Goal: Information Seeking & Learning: Learn about a topic

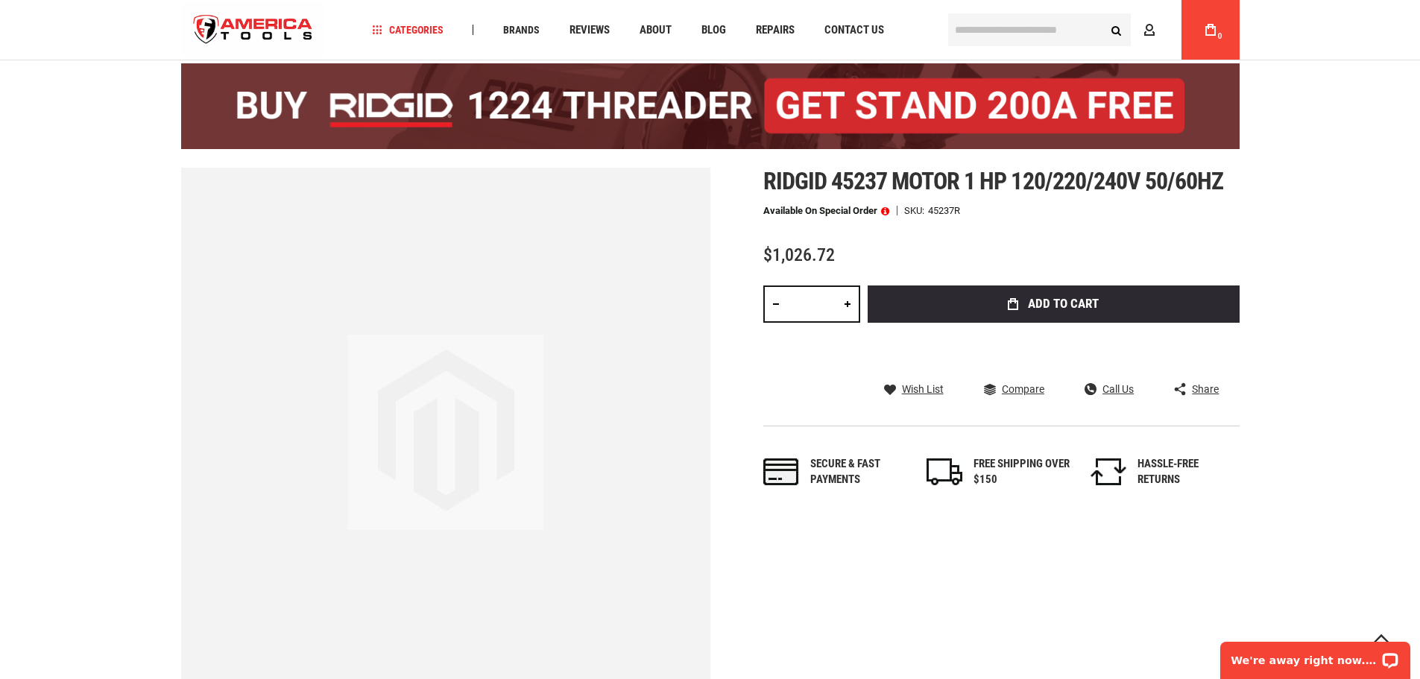
scroll to position [118, 0]
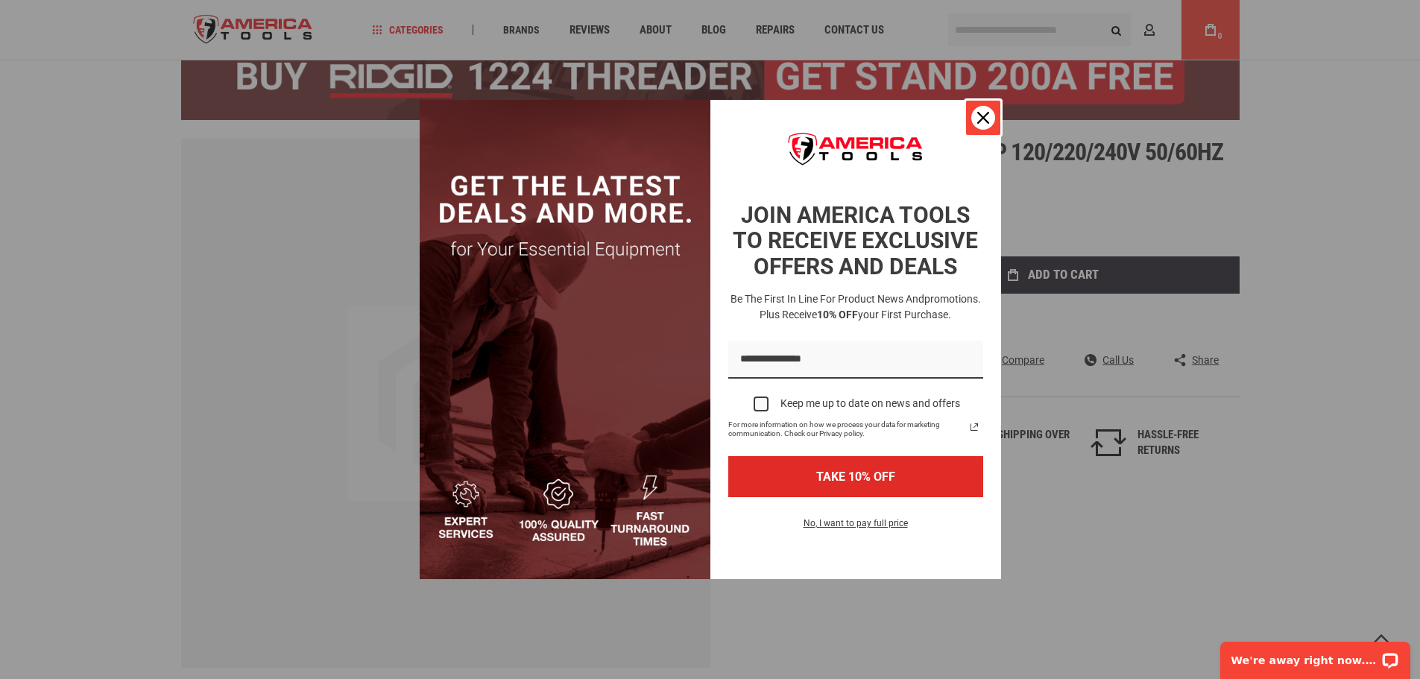
drag, startPoint x: 973, startPoint y: 121, endPoint x: 974, endPoint y: 111, distance: 9.7
click at [973, 119] on div "Close" at bounding box center [983, 118] width 24 height 24
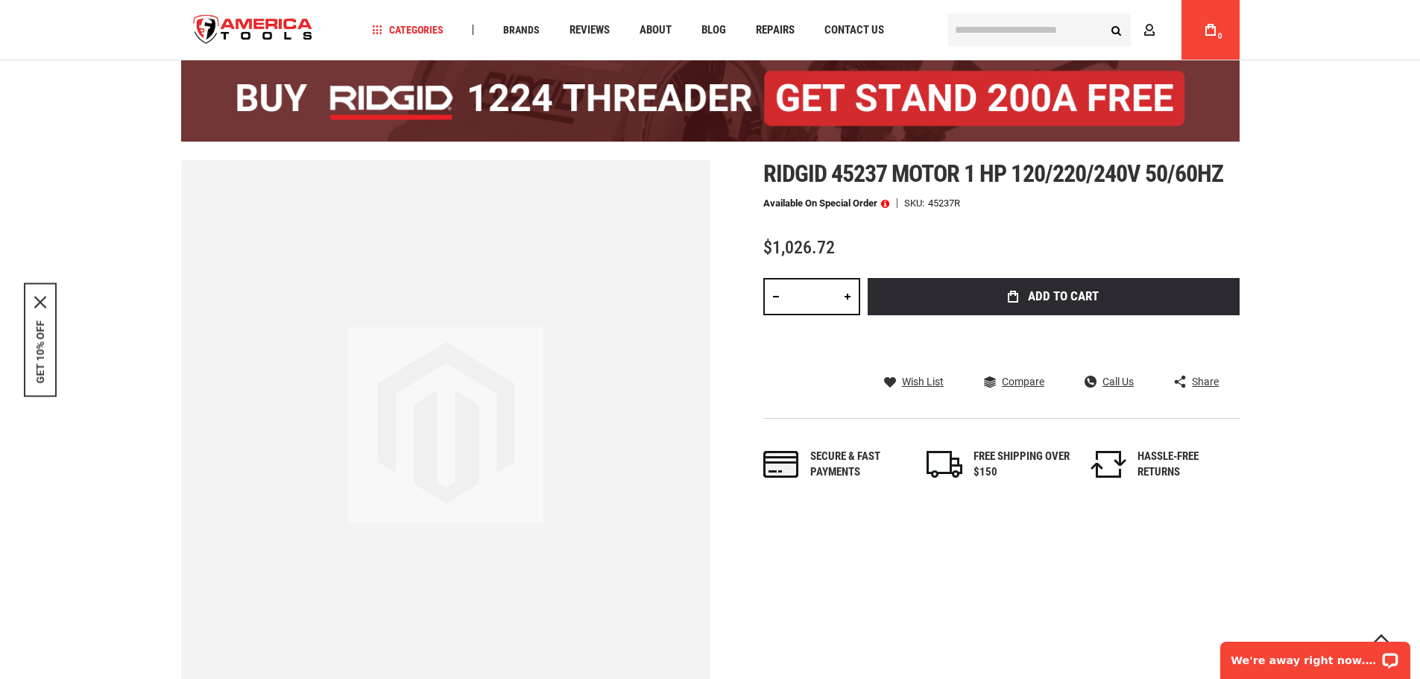
scroll to position [0, 0]
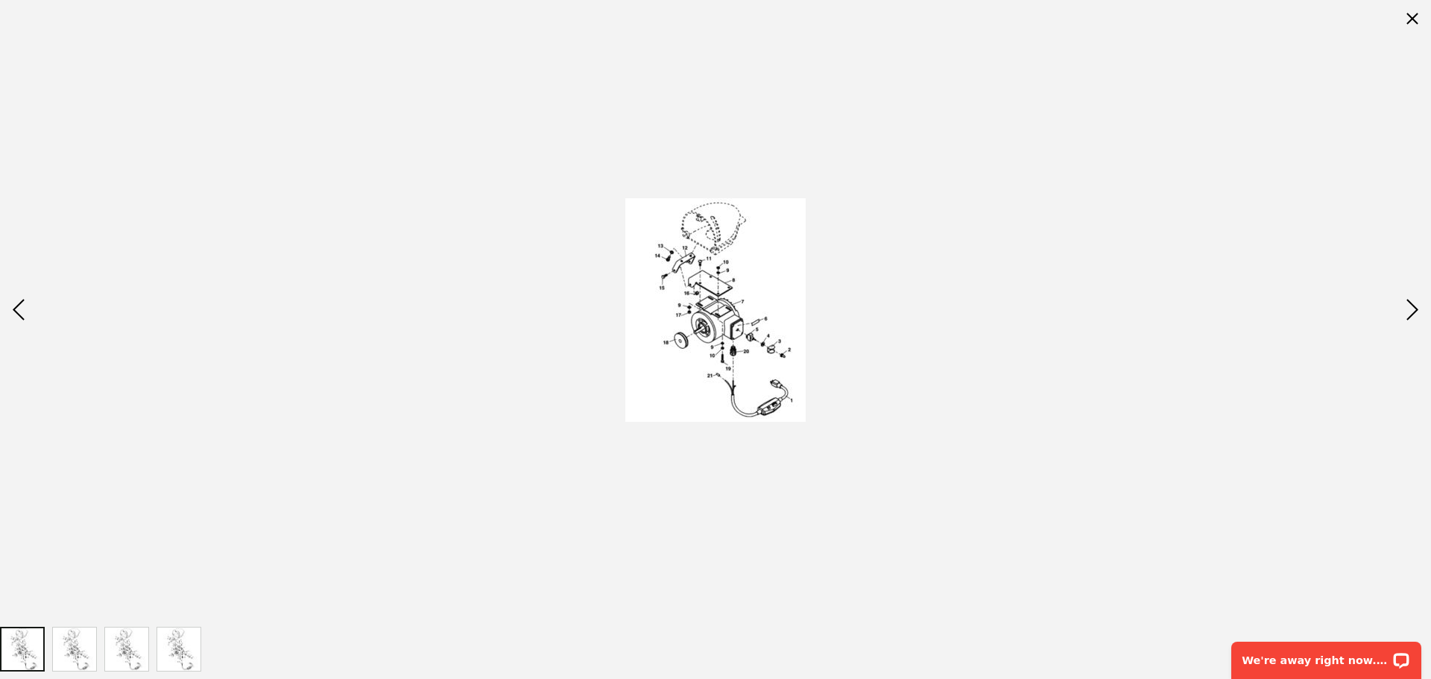
click at [721, 318] on img at bounding box center [715, 310] width 180 height 224
click at [720, 318] on img at bounding box center [715, 310] width 180 height 224
click at [85, 643] on img "RIDGID 50567 MOTOR 3/4 HP 220/240V 50/60HZ (K-1500)" at bounding box center [74, 649] width 43 height 43
click at [122, 651] on img "RIDGID 50567 MOTOR 3/4 HP 220/240V 50/60HZ (K-1500)" at bounding box center [126, 649] width 43 height 43
click at [169, 652] on img "RIDGID 50567 MOTOR 3/4 HP 220/240V 50/60HZ (K-1500)" at bounding box center [178, 649] width 43 height 43
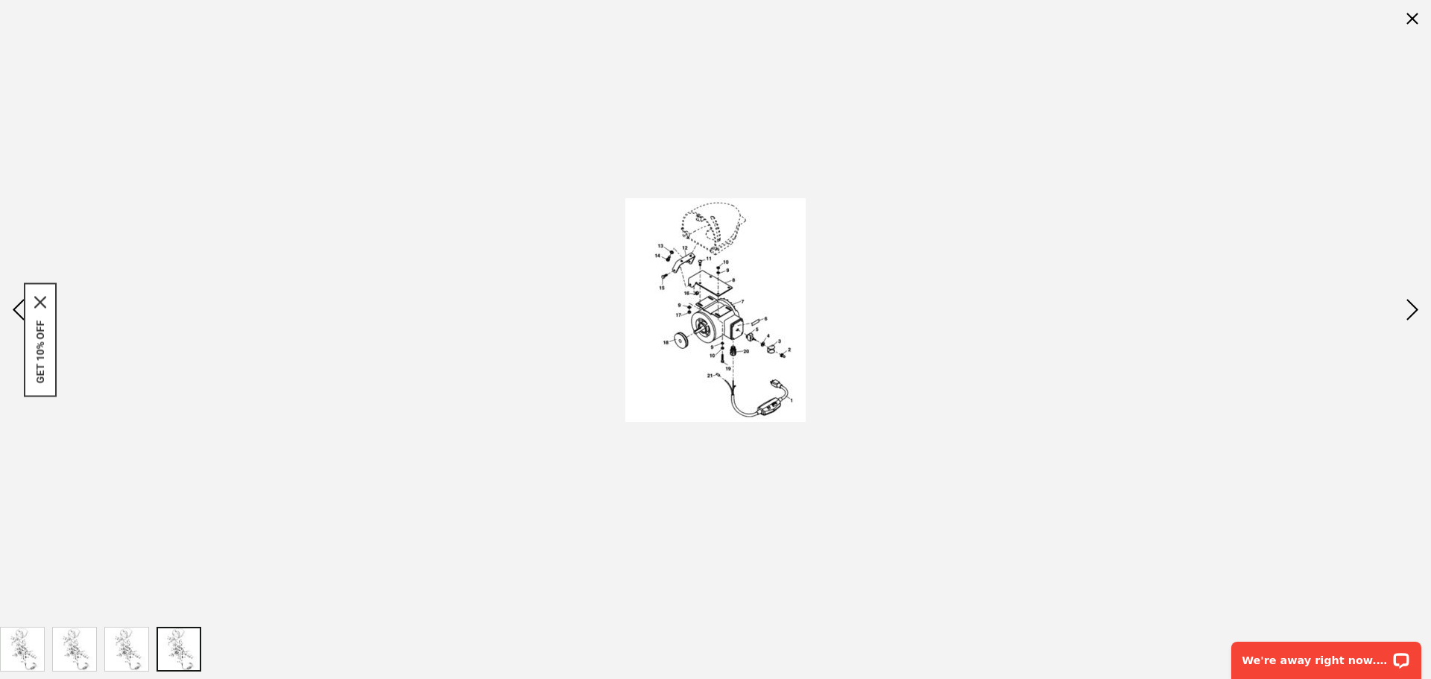
click at [16, 652] on img "RIDGID 50567 MOTOR 3/4 HP 220/240V 50/60HZ (K-1500)" at bounding box center [22, 649] width 43 height 43
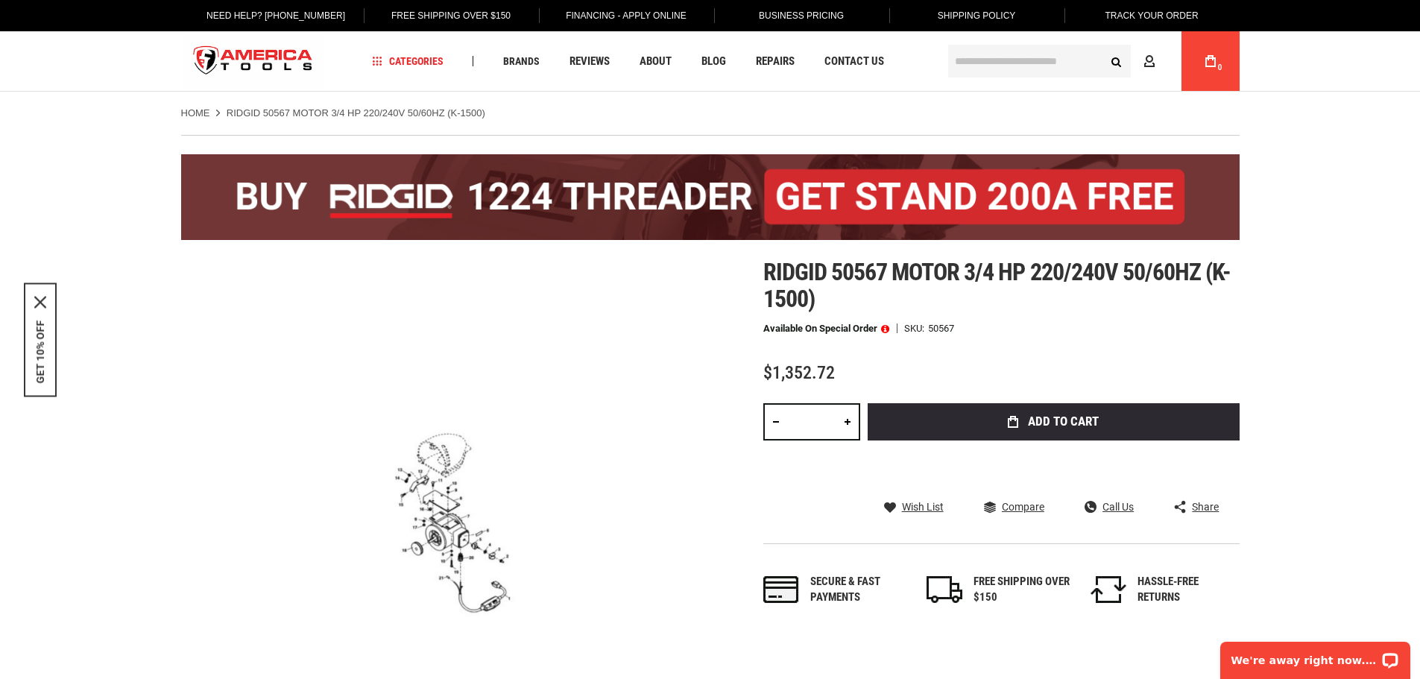
click at [943, 328] on div "50567" at bounding box center [941, 328] width 26 height 10
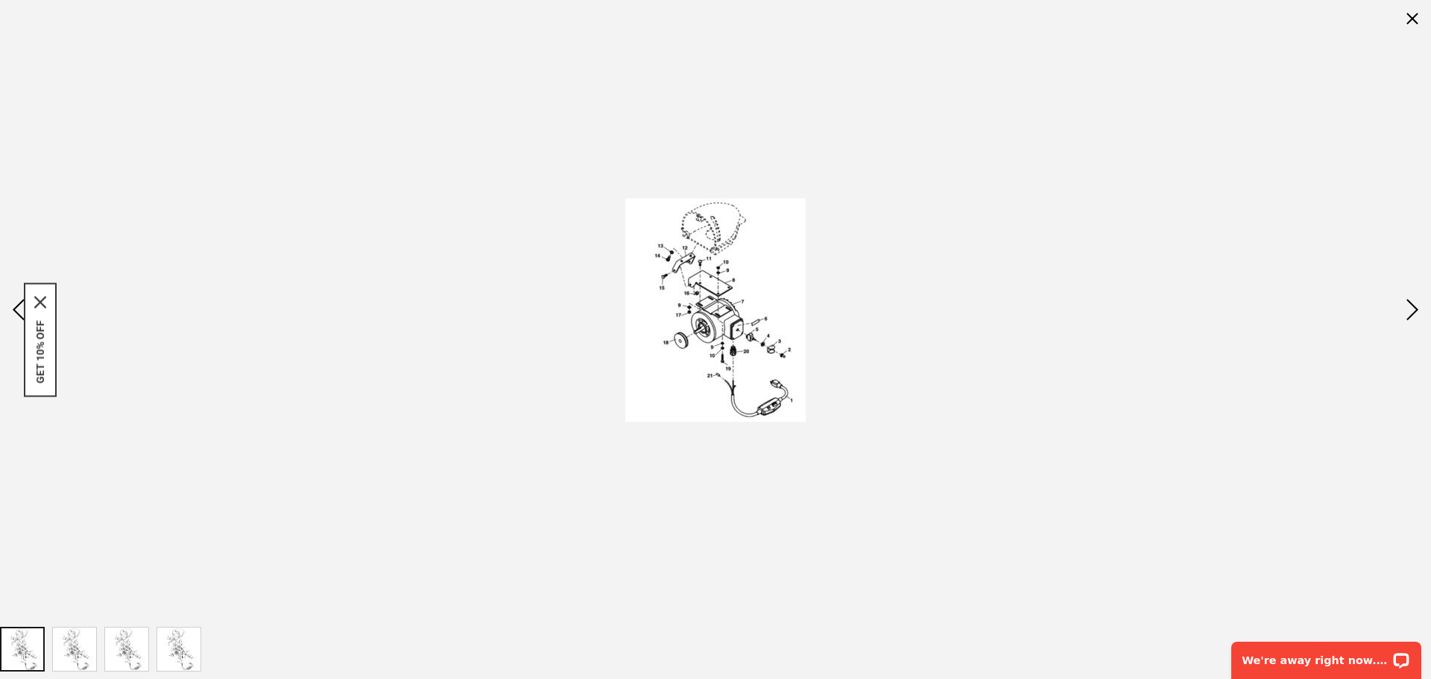
click at [458, 528] on div at bounding box center [715, 309] width 1431 height 619
click at [45, 303] on icon "close icon" at bounding box center [40, 302] width 12 height 12
click at [1409, 310] on div "Next" at bounding box center [1412, 310] width 37 height 52
click at [1408, 308] on div "Next" at bounding box center [1412, 310] width 37 height 52
click at [1408, 304] on div "Next" at bounding box center [1412, 310] width 37 height 52
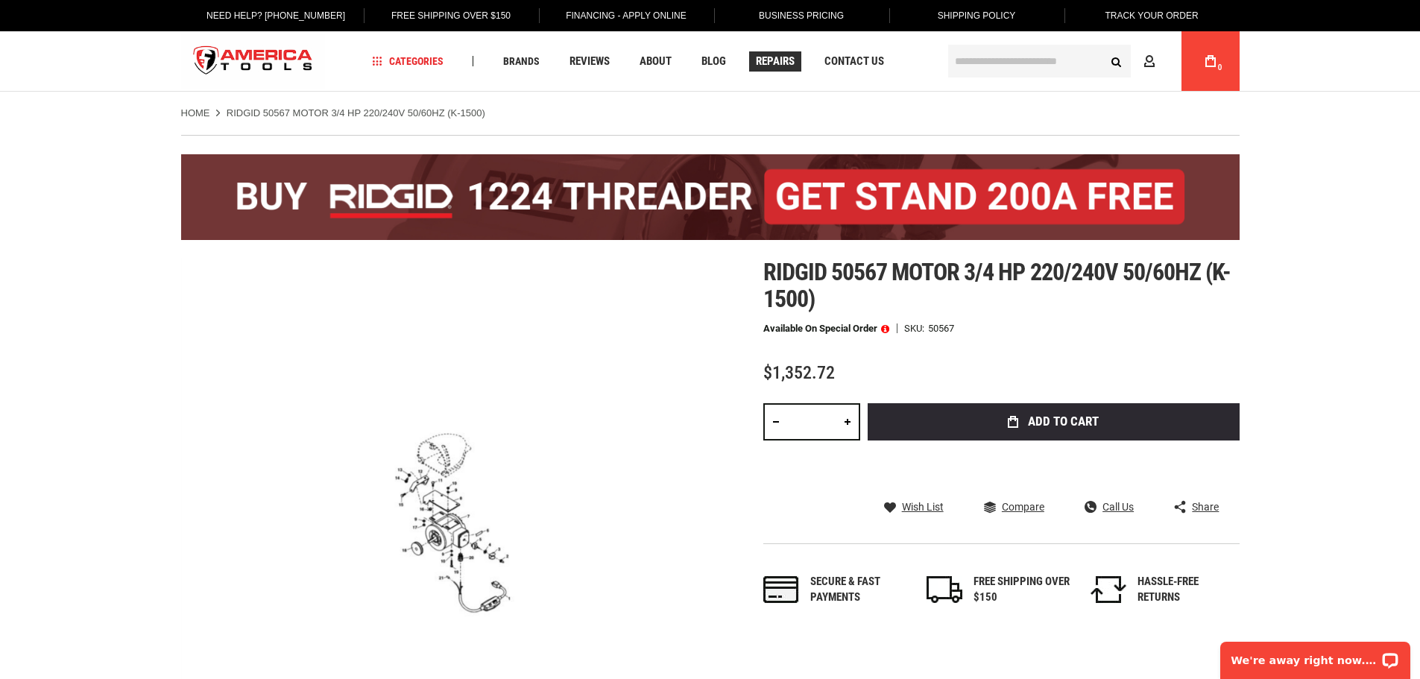
click at [771, 61] on span "Repairs" at bounding box center [775, 61] width 39 height 11
